Goal: Entertainment & Leisure: Consume media (video, audio)

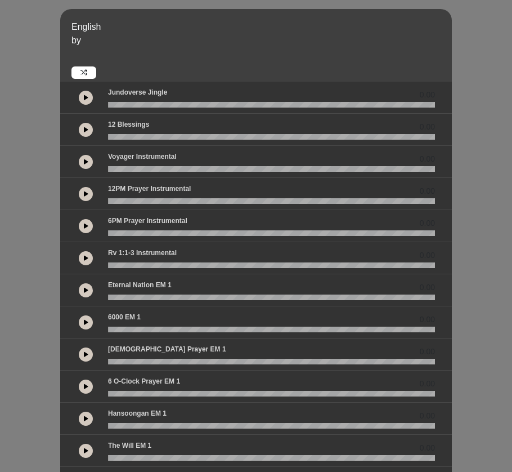
click at [84, 169] on div at bounding box center [85, 161] width 31 height 20
click at [84, 164] on button at bounding box center [86, 162] width 14 height 14
click at [86, 195] on icon at bounding box center [86, 194] width 5 height 6
click at [86, 228] on button at bounding box center [86, 226] width 14 height 14
click at [86, 259] on icon at bounding box center [86, 258] width 5 height 6
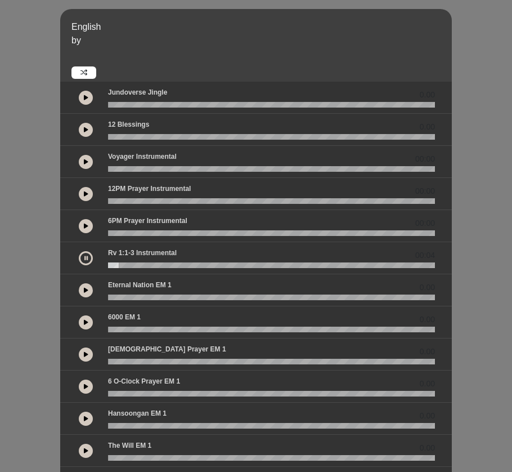
click at [92, 131] on button at bounding box center [86, 130] width 14 height 14
click at [84, 161] on icon at bounding box center [86, 162] width 5 height 6
click at [88, 127] on button at bounding box center [86, 130] width 14 height 14
click at [88, 193] on button at bounding box center [86, 194] width 14 height 14
click at [85, 196] on icon at bounding box center [85, 194] width 3 height 6
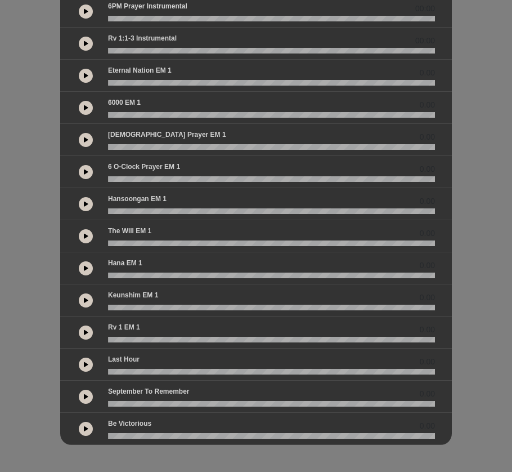
scroll to position [214, 0]
click at [79, 431] on div at bounding box center [85, 428] width 31 height 20
click at [85, 429] on icon at bounding box center [86, 429] width 5 height 6
click at [86, 369] on button at bounding box center [86, 364] width 14 height 14
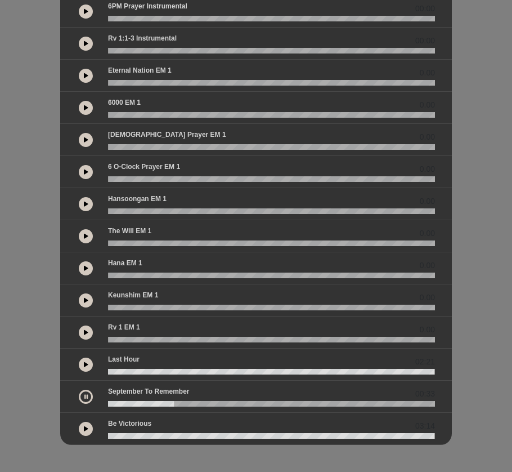
click at [87, 397] on icon at bounding box center [85, 396] width 3 height 6
